Goal: Information Seeking & Learning: Learn about a topic

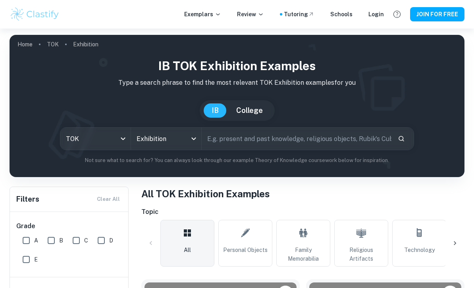
scroll to position [199, 0]
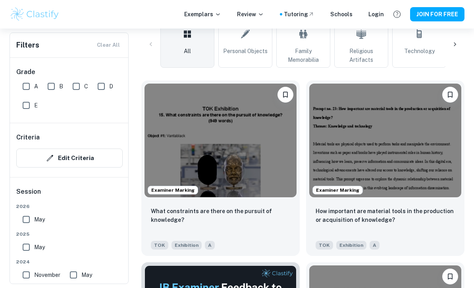
click at [256, 171] on img at bounding box center [220, 141] width 152 height 114
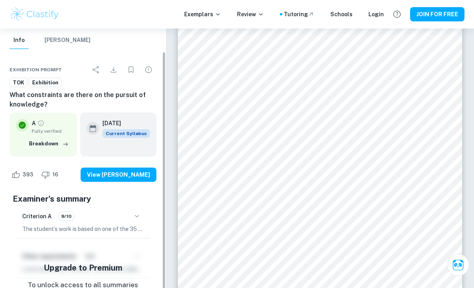
scroll to position [24, 0]
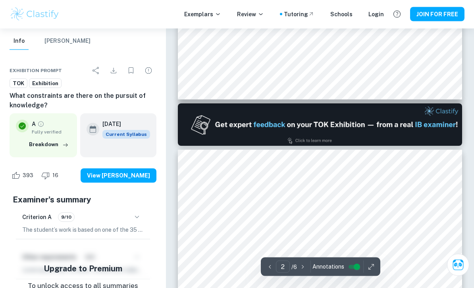
type input "1"
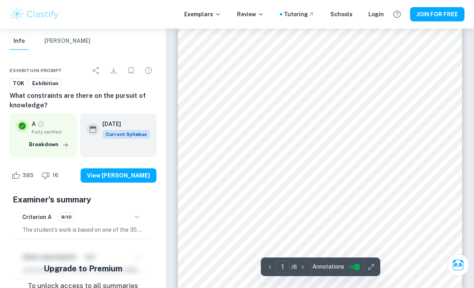
scroll to position [0, 0]
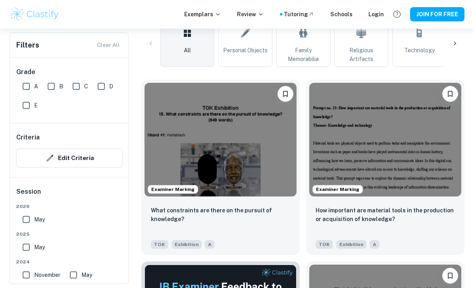
scroll to position [200, 0]
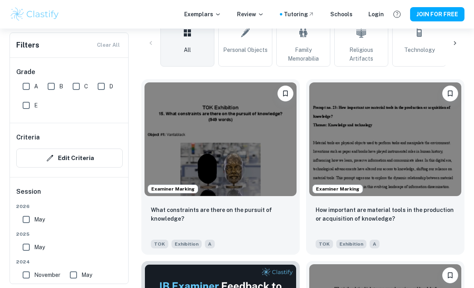
click at [330, 148] on img at bounding box center [385, 139] width 152 height 114
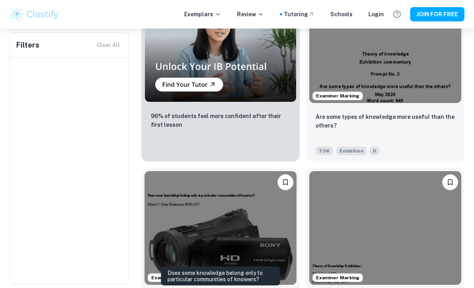
scroll to position [834, 0]
